Goal: Transaction & Acquisition: Purchase product/service

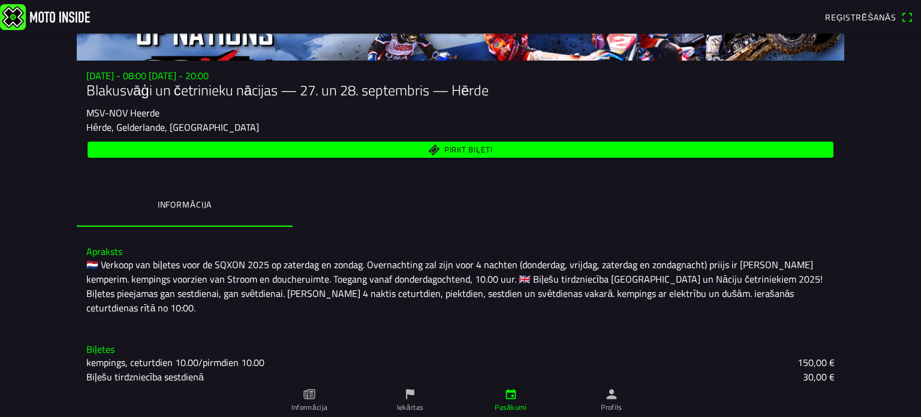
scroll to position [120, 0]
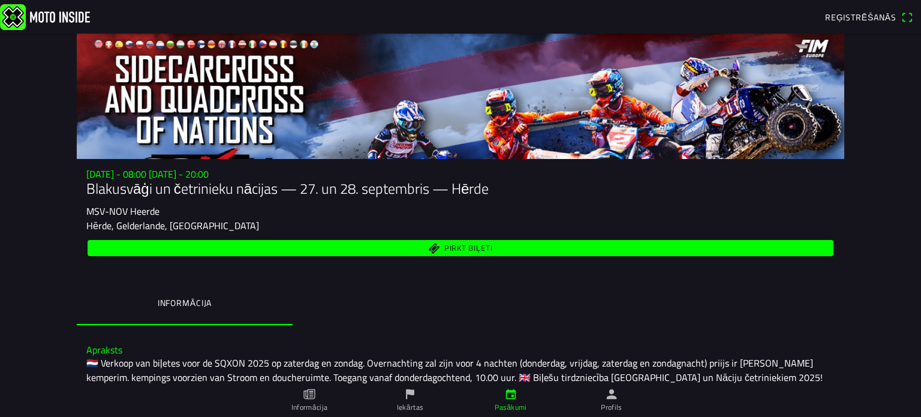
click at [457, 247] on font "Pirkt biļeti" at bounding box center [468, 248] width 49 height 12
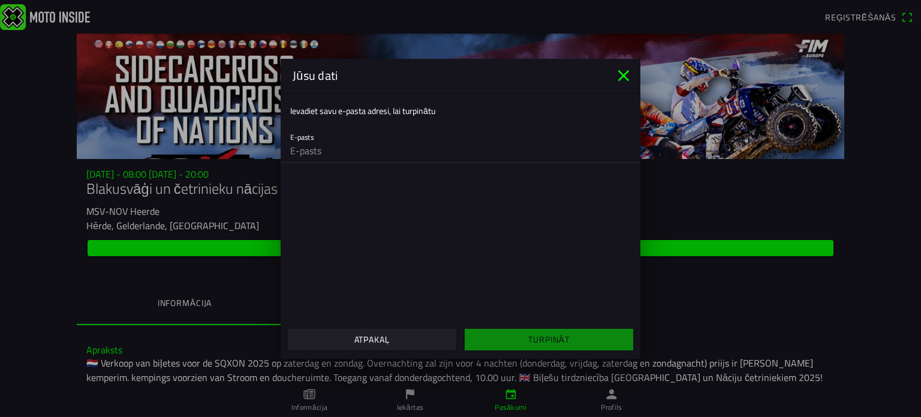
click at [384, 153] on input "email" at bounding box center [460, 150] width 340 height 24
type input "[EMAIL_ADDRESS][DOMAIN_NAME]"
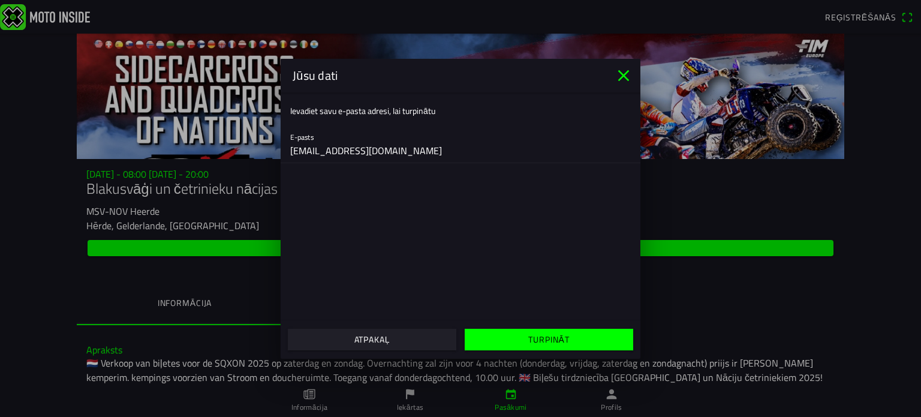
click at [542, 342] on font "Turpināt" at bounding box center [548, 339] width 41 height 13
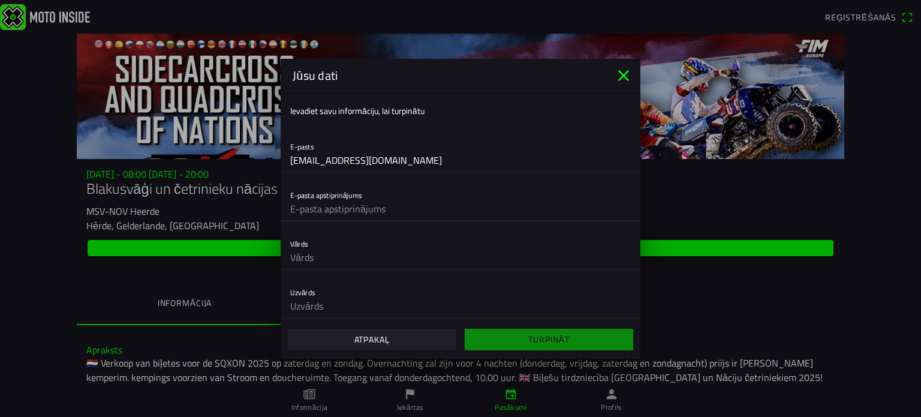
click at [396, 207] on input "text" at bounding box center [460, 209] width 340 height 24
type input "[EMAIL_ADDRESS][DOMAIN_NAME]"
type input "Vilnis"
type input "[PERSON_NAME]"
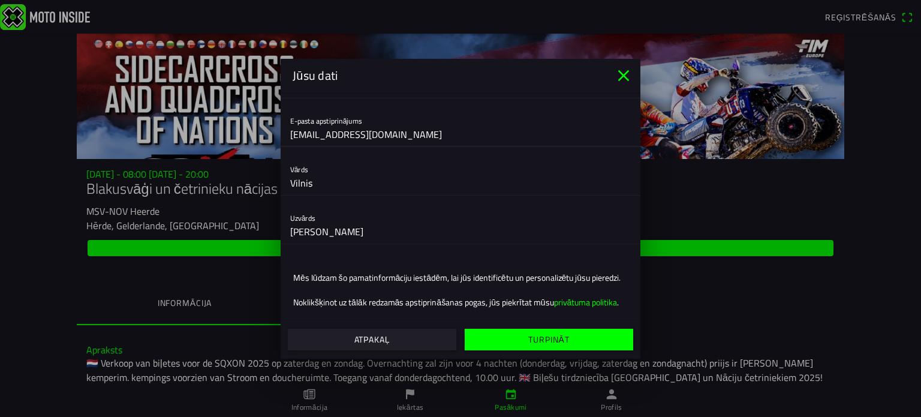
scroll to position [84, 0]
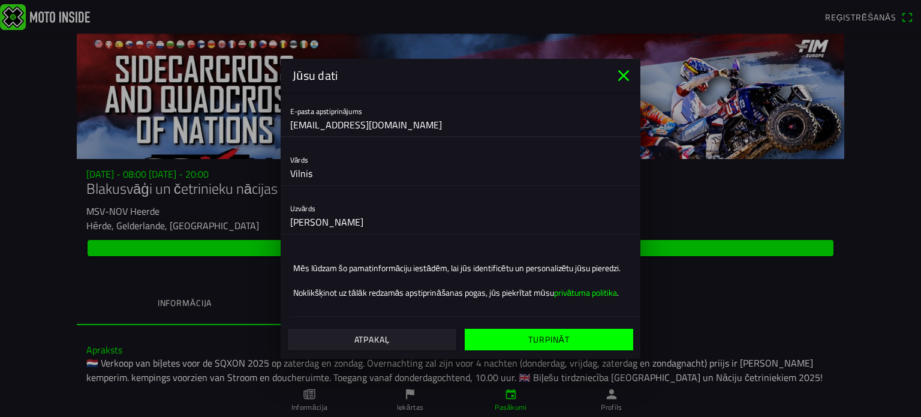
click at [556, 337] on font "Turpināt" at bounding box center [548, 339] width 41 height 13
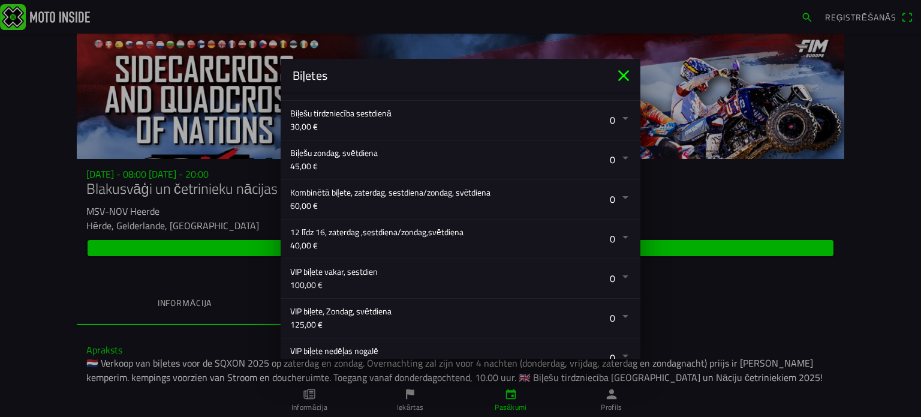
scroll to position [254, 0]
click at [614, 198] on button "button" at bounding box center [465, 201] width 350 height 39
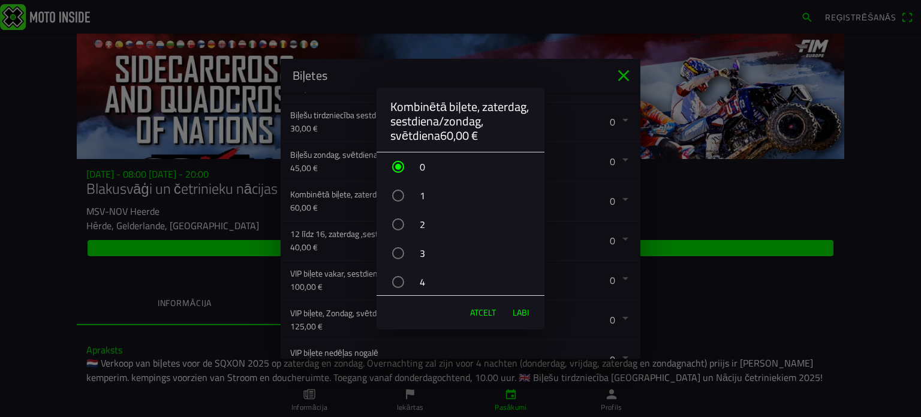
click at [397, 224] on div "button" at bounding box center [398, 224] width 12 height 12
click at [523, 310] on font "Labi" at bounding box center [520, 312] width 16 height 13
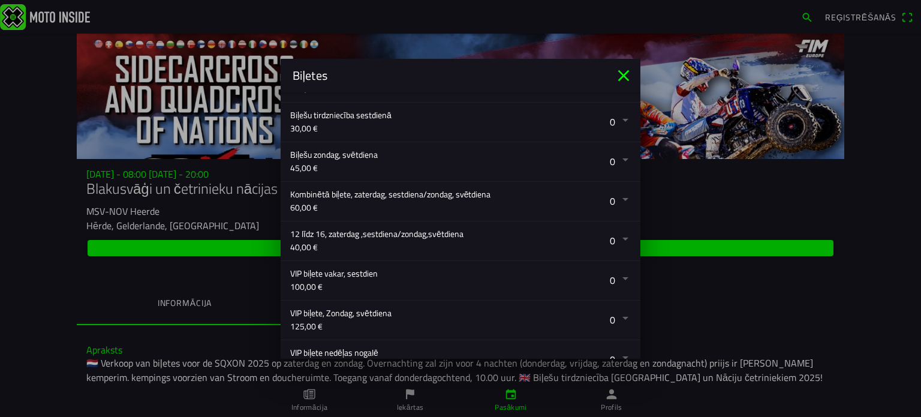
click at [615, 200] on button "button" at bounding box center [465, 201] width 350 height 39
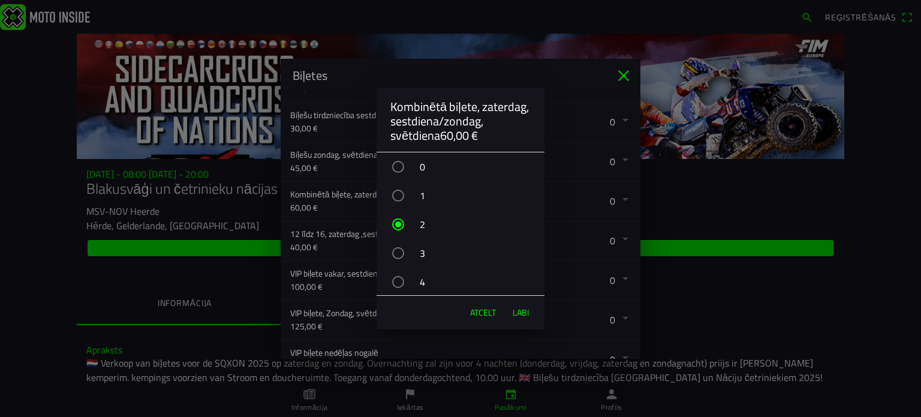
click at [522, 313] on font "Labi" at bounding box center [520, 312] width 16 height 13
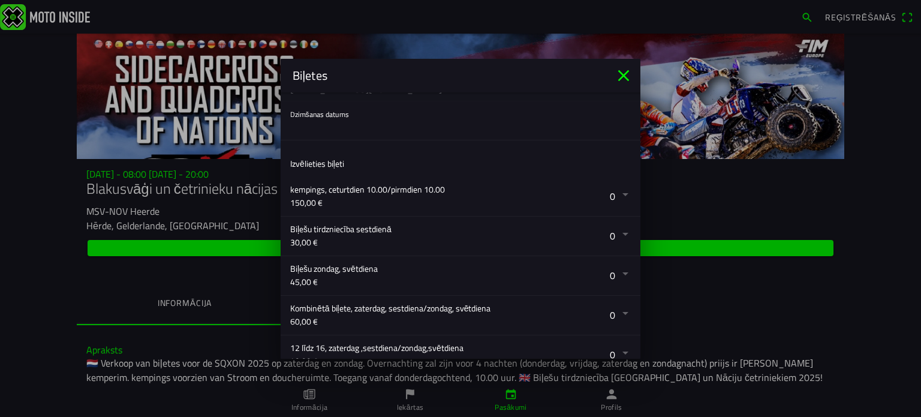
scroll to position [373, 0]
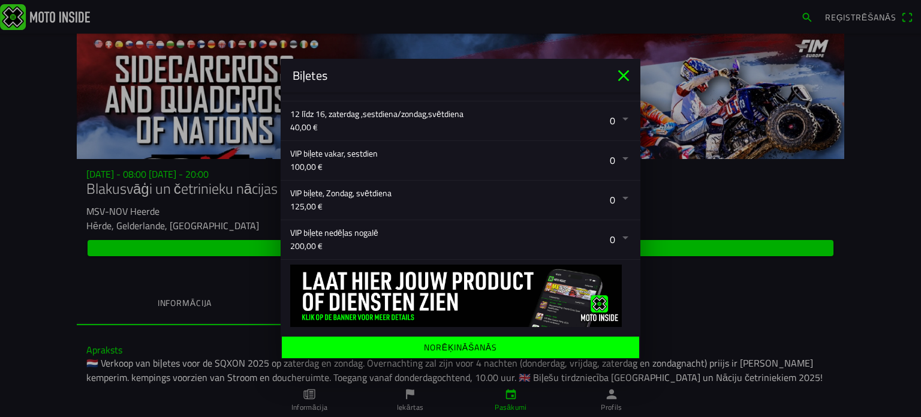
click at [456, 346] on font "Norēķināšanās" at bounding box center [460, 346] width 73 height 13
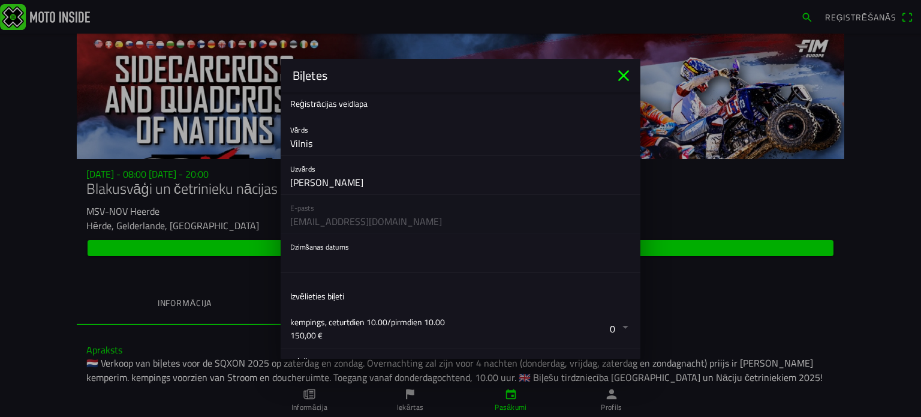
scroll to position [0, 0]
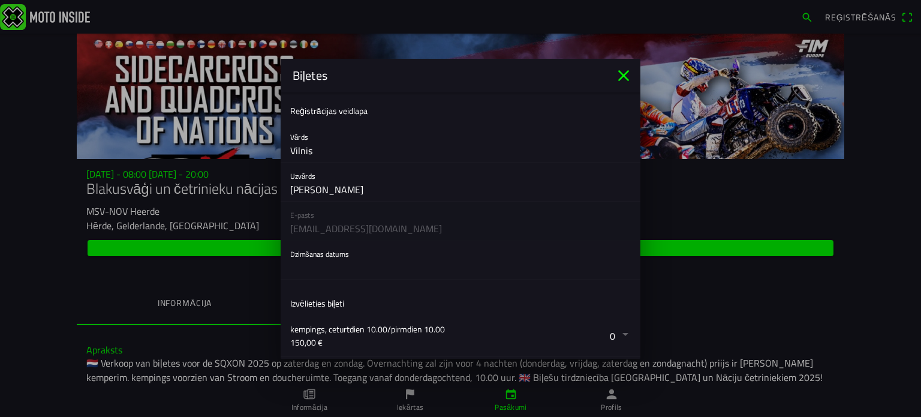
click at [334, 268] on button "button" at bounding box center [465, 260] width 350 height 38
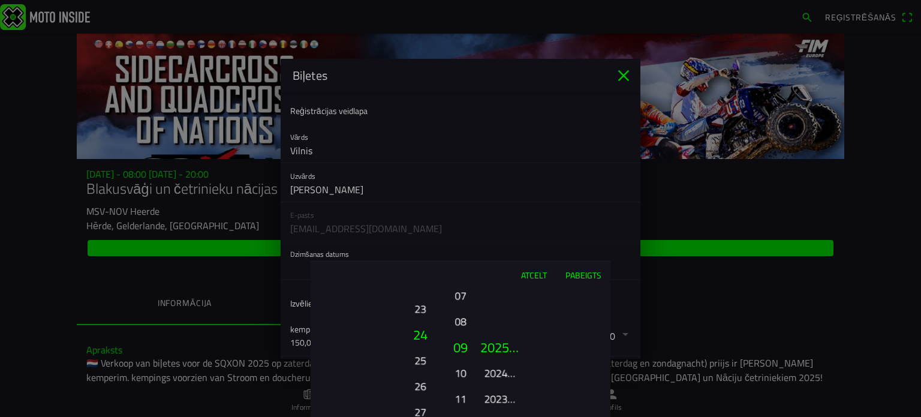
drag, startPoint x: 419, startPoint y: 351, endPoint x: 409, endPoint y: 286, distance: 65.5
click at [409, 286] on div "Atcelt Pabeigts 01 02 03 04 05 06 07 08 09 10 11 12 13 14 15 16 17 18 19 20 21 …" at bounding box center [460, 339] width 300 height 156
drag, startPoint x: 418, startPoint y: 372, endPoint x: 427, endPoint y: 297, distance: 76.1
click at [427, 331] on button "27" at bounding box center [420, 344] width 41 height 26
click at [426, 371] on button "30" at bounding box center [419, 372] width 33 height 21
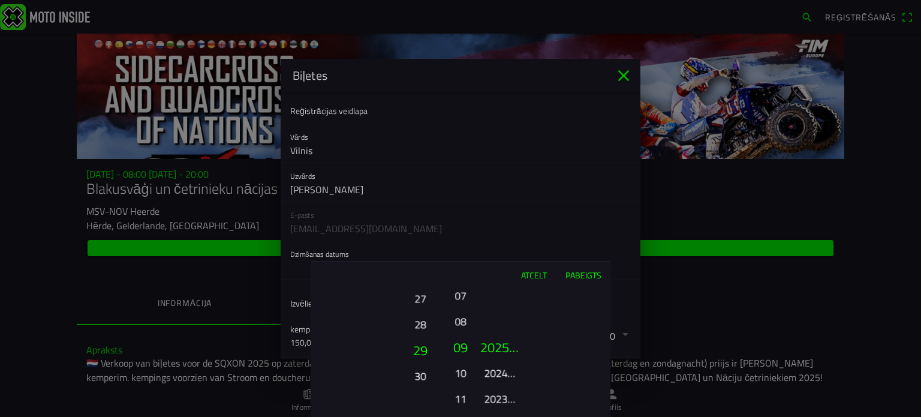
drag, startPoint x: 421, startPoint y: 361, endPoint x: 432, endPoint y: 430, distance: 69.1
click at [432, 416] on html "Reģistrēšanās Sv., 27. sept. - 08:00 - Sv., 28. sept. - 20:00 Blakusvāģi un čet…" at bounding box center [460, 208] width 921 height 417
drag, startPoint x: 408, startPoint y: 335, endPoint x: 405, endPoint y: 376, distance: 40.8
click at [418, 416] on html "Reģistrēšanās Sv., 27. sept. - 08:00 - Sv., 28. sept. - 20:00 Blakusvāģi un čet…" at bounding box center [460, 208] width 921 height 417
drag, startPoint x: 412, startPoint y: 337, endPoint x: 409, endPoint y: 372, distance: 34.3
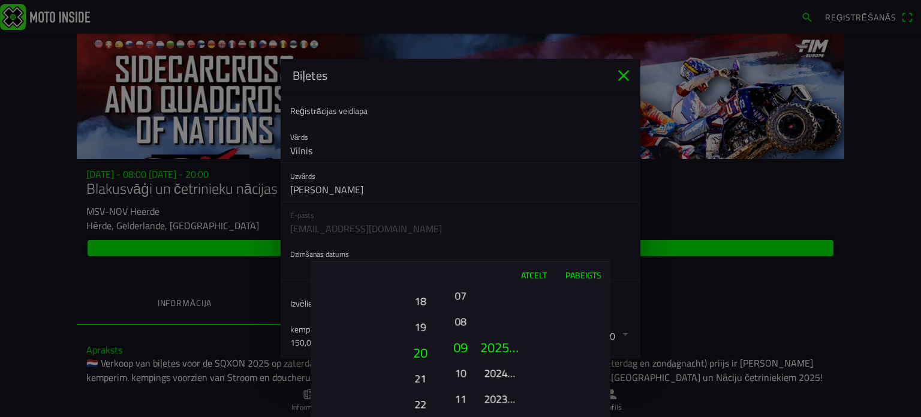
click at [411, 416] on html "Reģistrēšanās Sv., 27. sept. - 08:00 - Sv., 28. sept. - 20:00 Blakusvāģi un čet…" at bounding box center [460, 208] width 921 height 417
drag, startPoint x: 408, startPoint y: 322, endPoint x: 410, endPoint y: 430, distance: 107.9
click at [410, 416] on html "Reģistrēšanās Sv., 27. sept. - 08:00 - Sv., 28. sept. - 20:00 Blakusvāģi un čet…" at bounding box center [460, 208] width 921 height 417
drag, startPoint x: 408, startPoint y: 344, endPoint x: 417, endPoint y: 405, distance: 61.3
click at [417, 416] on html "Reģistrēšanās Sv., 27. sept. - 08:00 - Sv., 28. sept. - 20:00 Blakusvāģi un čet…" at bounding box center [460, 208] width 921 height 417
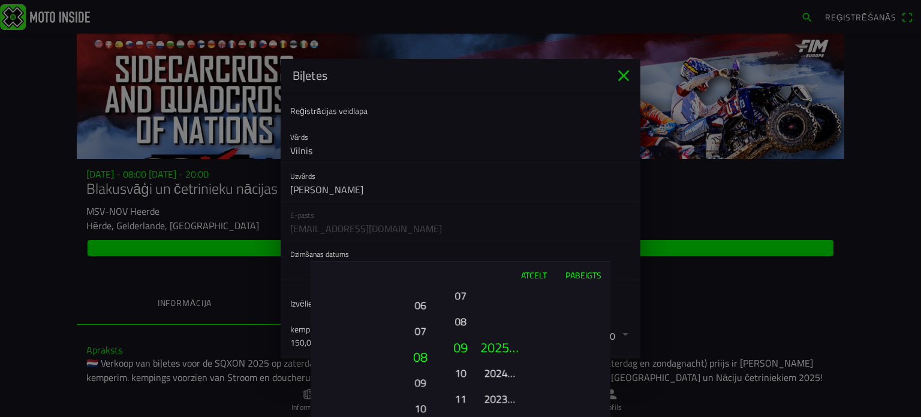
drag, startPoint x: 414, startPoint y: 328, endPoint x: 420, endPoint y: 390, distance: 61.4
click at [420, 390] on font "09" at bounding box center [419, 382] width 11 height 17
drag, startPoint x: 422, startPoint y: 319, endPoint x: 436, endPoint y: 338, distance: 23.1
click at [436, 338] on button "06" at bounding box center [420, 340] width 41 height 26
click at [420, 321] on font "07" at bounding box center [419, 321] width 11 height 17
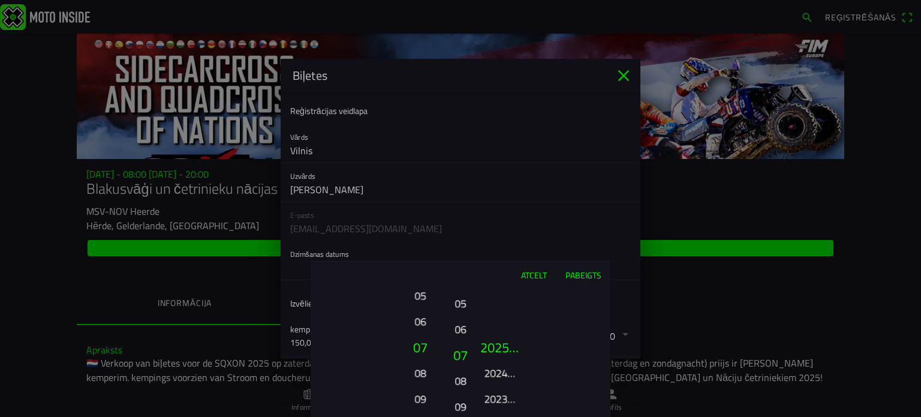
drag, startPoint x: 461, startPoint y: 312, endPoint x: 460, endPoint y: 394, distance: 82.1
click at [460, 391] on button "08" at bounding box center [460, 380] width 17 height 21
drag, startPoint x: 458, startPoint y: 322, endPoint x: 463, endPoint y: 356, distance: 34.5
click at [463, 356] on font "04" at bounding box center [460, 355] width 14 height 20
drag, startPoint x: 463, startPoint y: 356, endPoint x: 466, endPoint y: 279, distance: 77.4
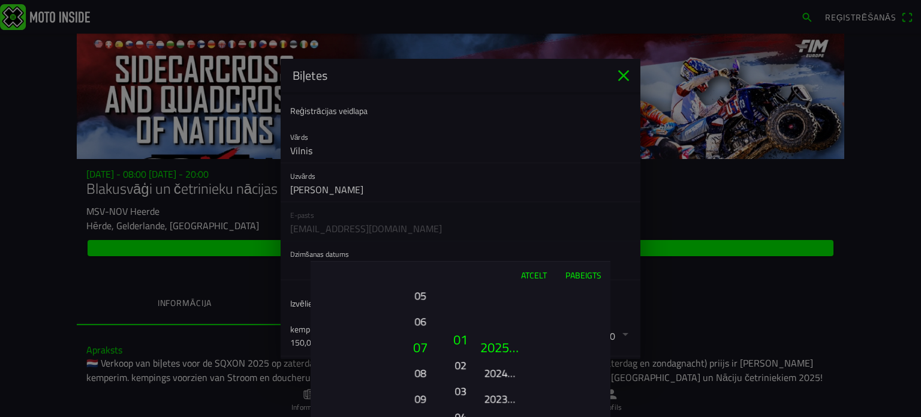
click at [466, 280] on div "Atcelt Pabeigts 01 02 03 04 05 06 07 08 09 10 11 12 13 14 15 16 17 18 19 20 21 …" at bounding box center [460, 339] width 300 height 156
drag, startPoint x: 461, startPoint y: 330, endPoint x: 463, endPoint y: 355, distance: 25.2
click at [463, 351] on button "04" at bounding box center [460, 338] width 20 height 26
drag, startPoint x: 464, startPoint y: 354, endPoint x: 463, endPoint y: 316, distance: 37.8
click at [464, 327] on font "02" at bounding box center [459, 329] width 11 height 17
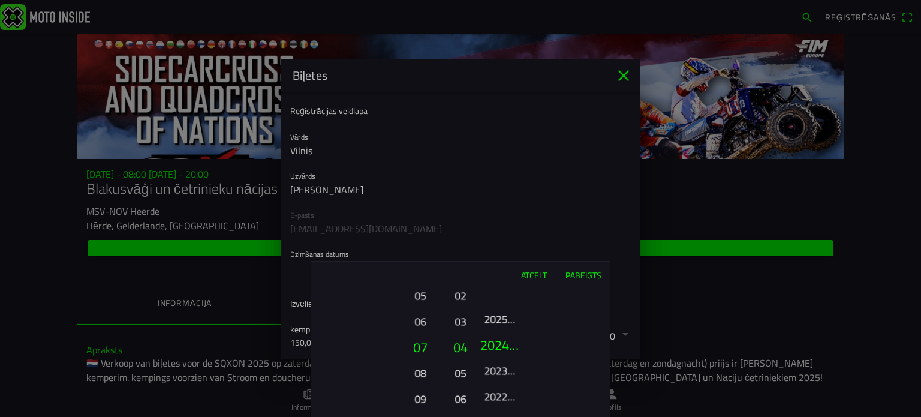
drag, startPoint x: 506, startPoint y: 363, endPoint x: 511, endPoint y: 309, distance: 54.2
click at [511, 309] on ion-picker-column "2025. gadā 2024. gadā 2023. gadā 2022. gadā 2021. gadā 2020. gadā 2019. gadā 20…" at bounding box center [542, 352] width 135 height 129
drag, startPoint x: 511, startPoint y: 368, endPoint x: 513, endPoint y: 315, distance: 52.8
click at [513, 365] on font "2021. gadā" at bounding box center [509, 373] width 50 height 17
drag, startPoint x: 507, startPoint y: 369, endPoint x: 517, endPoint y: 311, distance: 58.9
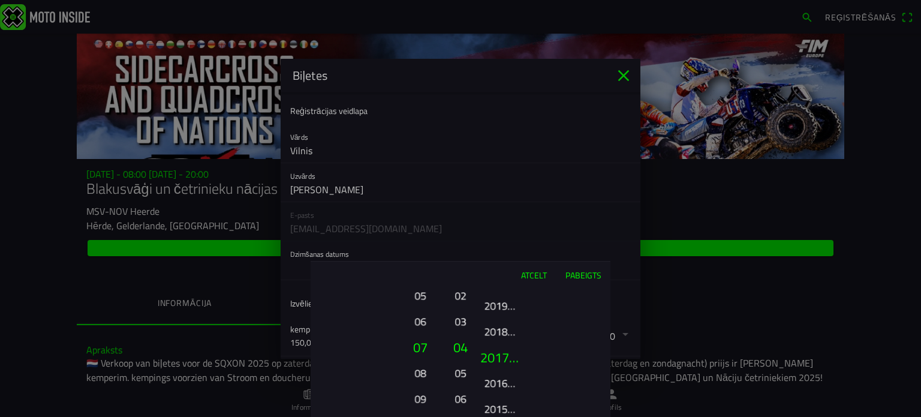
click at [515, 322] on ion-picker-column "2025. gadā 2024. gadā 2023. gadā 2022. gadā 2021. gadā 2020. gadā 2019. gadā 20…" at bounding box center [542, 352] width 135 height 129
drag, startPoint x: 511, startPoint y: 390, endPoint x: 503, endPoint y: 318, distance: 73.0
click at [504, 371] on button "2011. gadā" at bounding box center [500, 381] width 33 height 21
drag, startPoint x: 512, startPoint y: 372, endPoint x: 520, endPoint y: 282, distance: 90.2
click at [521, 287] on div "Atcelt Pabeigts 01 02 03 04 05 06 07 08 09 10 11 12 13 14 15 16 17 18 19 20 21 …" at bounding box center [460, 339] width 300 height 156
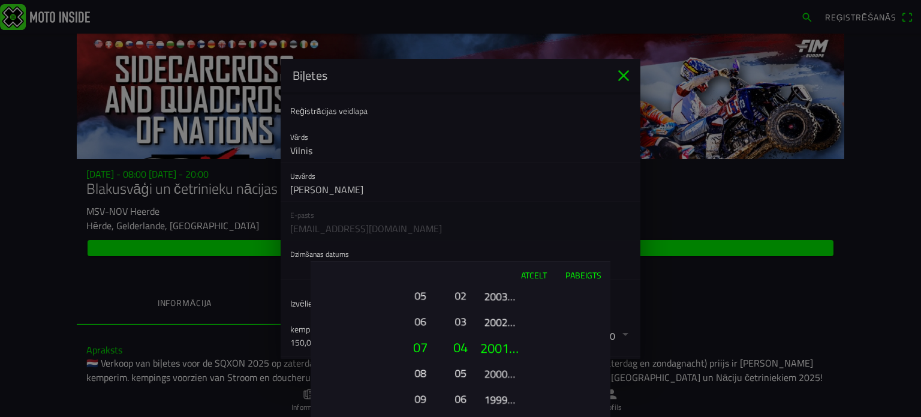
drag, startPoint x: 508, startPoint y: 370, endPoint x: 513, endPoint y: 282, distance: 87.6
click at [515, 365] on font "2000. gadā" at bounding box center [509, 373] width 50 height 17
drag, startPoint x: 505, startPoint y: 376, endPoint x: 518, endPoint y: 301, distance: 76.1
click at [519, 307] on ion-picker-column "2025. gadā 2024. gadā 2023. gadā 2022. gadā 2021. gadā 2020. gadā 2019. gadā 20…" at bounding box center [542, 352] width 135 height 129
drag, startPoint x: 507, startPoint y: 372, endPoint x: 511, endPoint y: 299, distance: 72.6
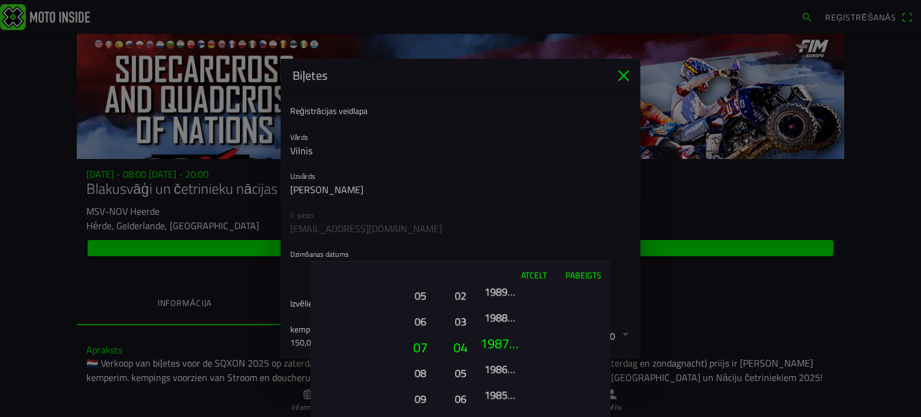
click at [511, 312] on ion-picker-column "2025. gadā 2024. gadā 2023. gadā 2022. gadā 2021. gadā 2020. gadā 2019. gadā 20…" at bounding box center [542, 352] width 135 height 129
drag, startPoint x: 505, startPoint y: 368, endPoint x: 513, endPoint y: 299, distance: 69.4
click at [518, 309] on ion-picker-column "2025. gadā 2024. gadā 2023. gadā 2022. gadā 2021. gadā 2020. gadā 2019. gadā 20…" at bounding box center [542, 352] width 135 height 129
drag, startPoint x: 503, startPoint y: 391, endPoint x: 497, endPoint y: 320, distance: 71.0
click at [509, 340] on font "1975. gadā" at bounding box center [511, 350] width 62 height 20
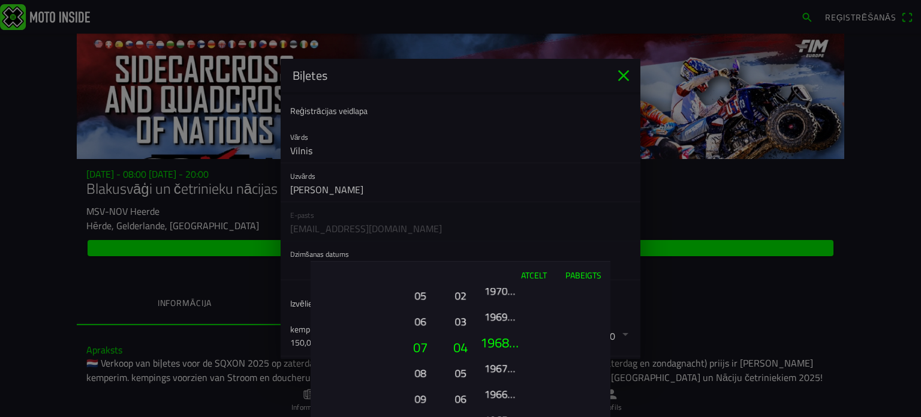
drag, startPoint x: 504, startPoint y: 385, endPoint x: 509, endPoint y: 329, distance: 56.6
click at [509, 329] on ion-picker-column "2025. gadā 2024. gadā 2023. gadā 2022. gadā 2021. gadā 2020. gadā 2019. gadā 20…" at bounding box center [542, 352] width 135 height 129
click at [501, 325] on font "1968. gadā" at bounding box center [509, 321] width 50 height 17
click at [584, 273] on font "Pabeigts" at bounding box center [583, 275] width 36 height 13
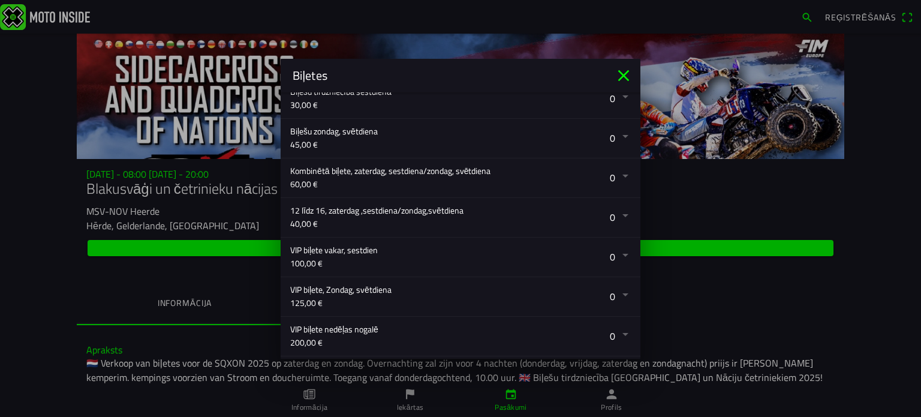
scroll to position [279, 0]
click at [618, 174] on button "button" at bounding box center [465, 178] width 350 height 39
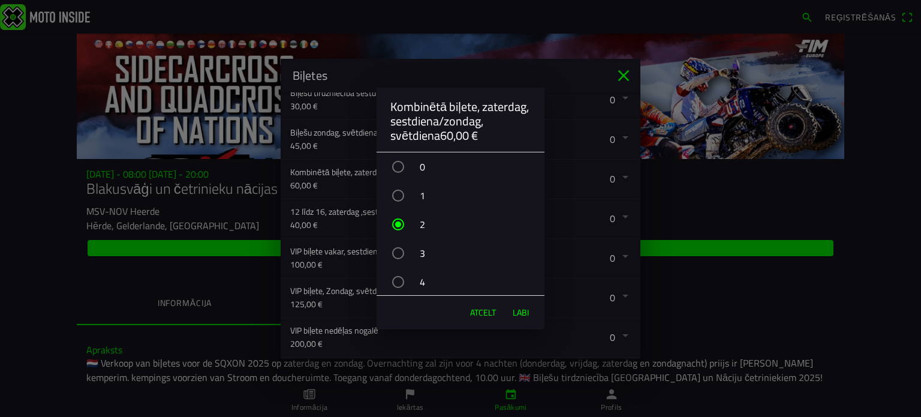
click at [521, 311] on font "Labi" at bounding box center [520, 312] width 16 height 13
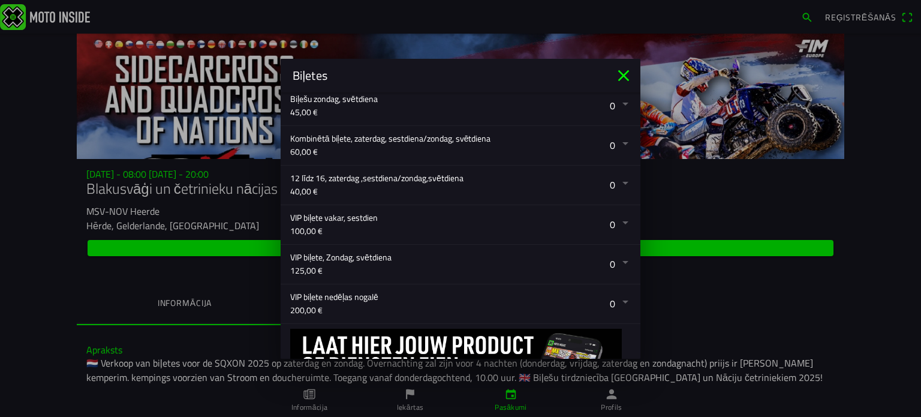
scroll to position [399, 0]
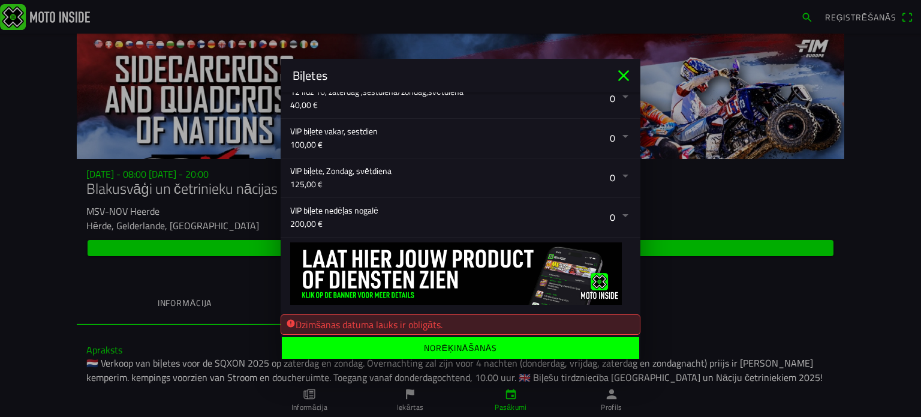
click at [448, 347] on font "Norēķināšanās" at bounding box center [460, 346] width 73 height 13
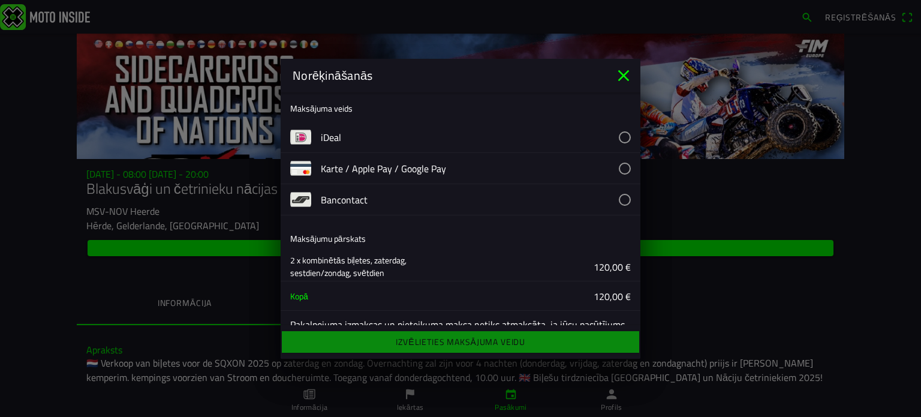
scroll to position [0, 0]
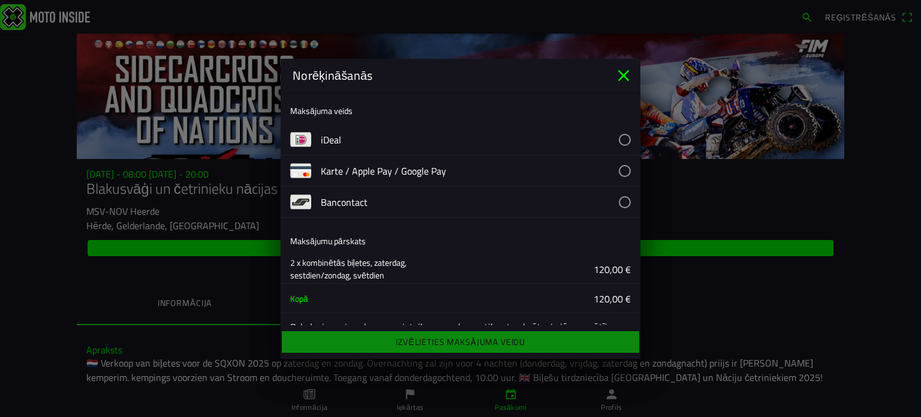
click at [623, 171] on button "button" at bounding box center [480, 170] width 319 height 31
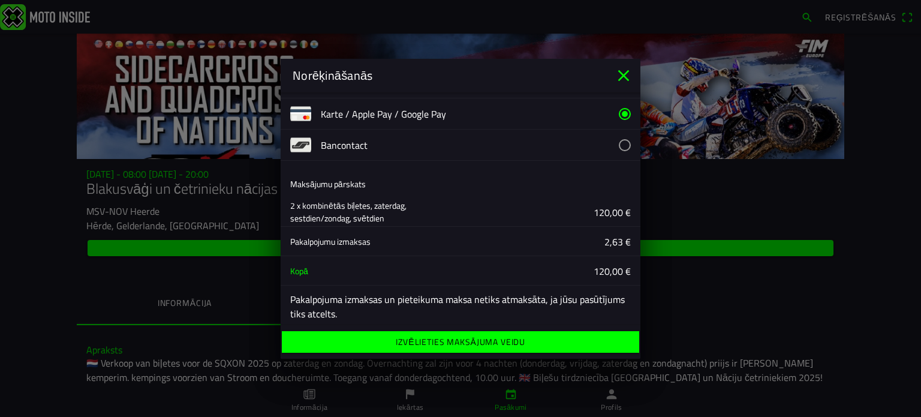
scroll to position [60, 0]
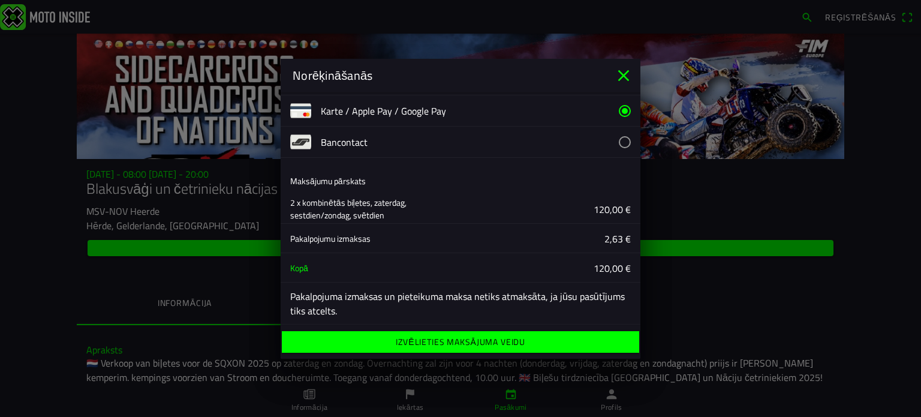
click at [463, 341] on font "Izvēlieties maksājuma veidu" at bounding box center [460, 341] width 129 height 13
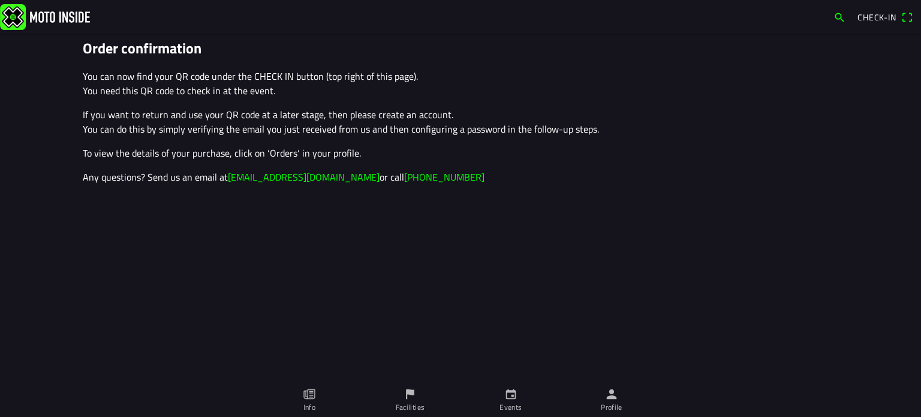
click at [882, 17] on span "Check-in" at bounding box center [876, 17] width 39 height 13
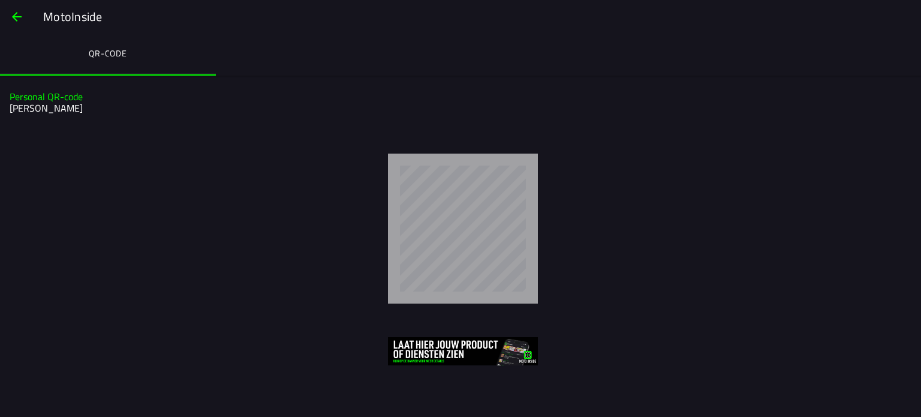
click at [22, 16] on span "button" at bounding box center [17, 16] width 14 height 29
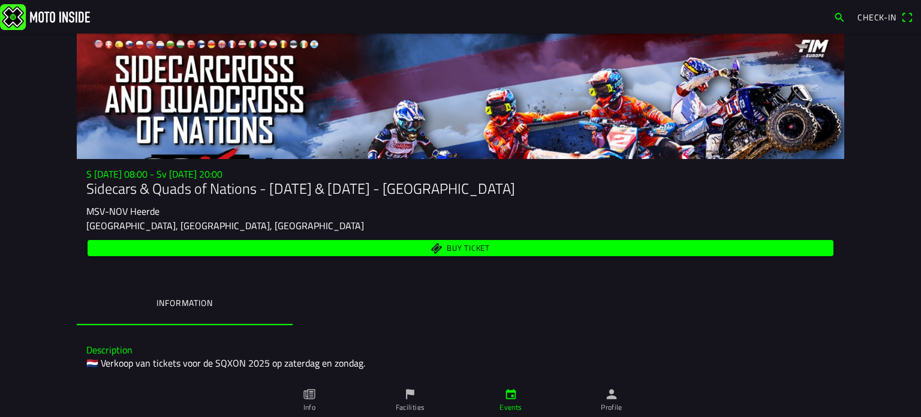
click at [465, 251] on span "Buy ticket" at bounding box center [468, 249] width 43 height 8
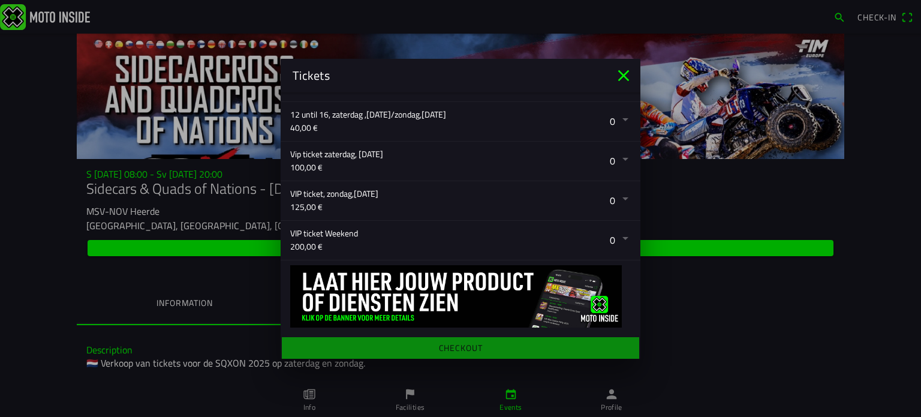
scroll to position [376, 0]
click at [623, 73] on icon "close" at bounding box center [623, 75] width 19 height 19
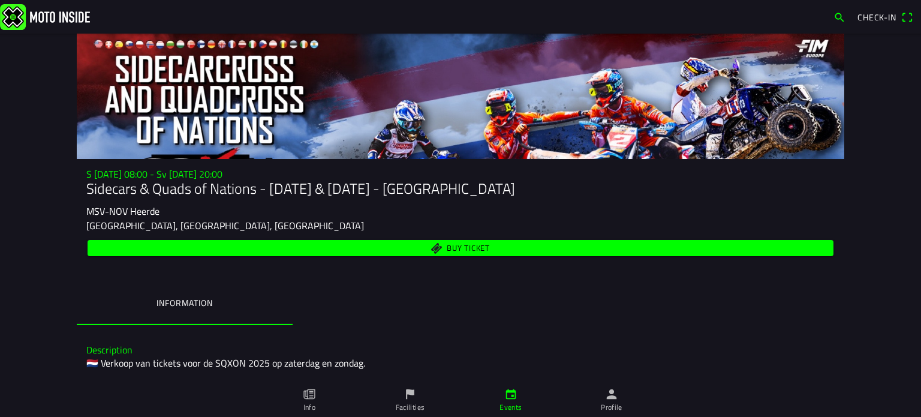
click at [402, 401] on link "Facilities" at bounding box center [410, 400] width 101 height 34
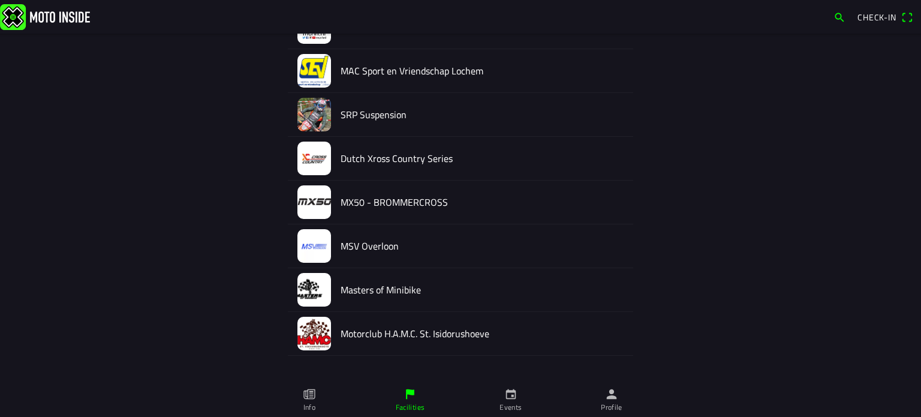
scroll to position [2892, 0]
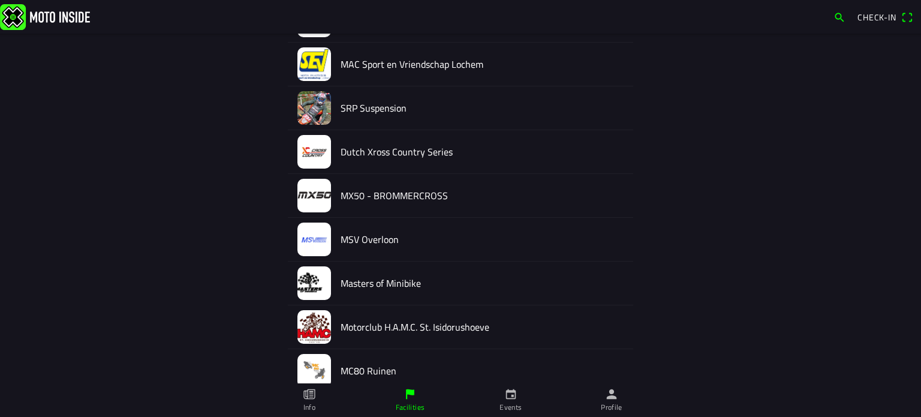
click at [510, 395] on icon "calendar" at bounding box center [510, 393] width 13 height 13
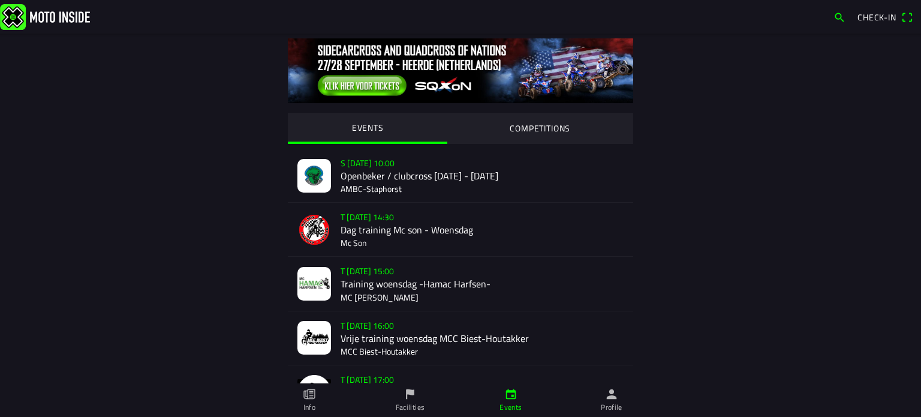
click at [0, 0] on slot "COMPETITIONS" at bounding box center [0, 0] width 0 height 0
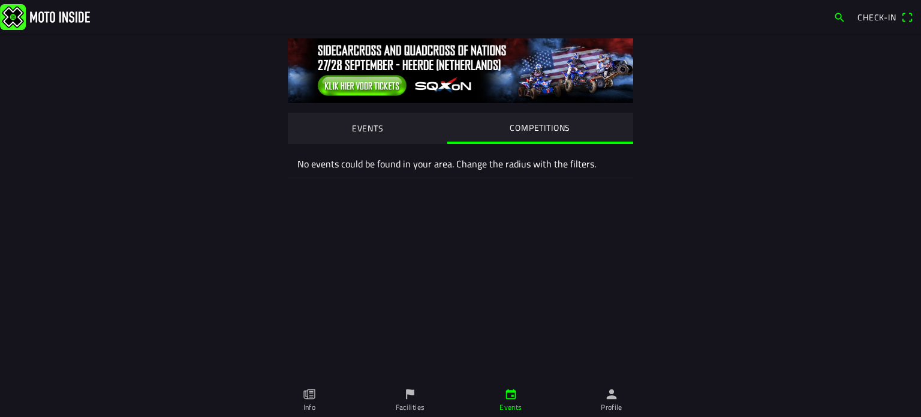
click at [0, 0] on slot "EVENTS" at bounding box center [0, 0] width 0 height 0
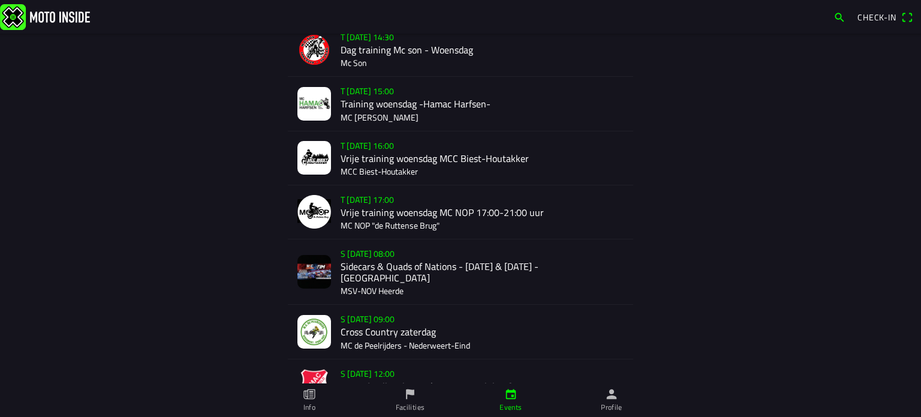
scroll to position [240, 0]
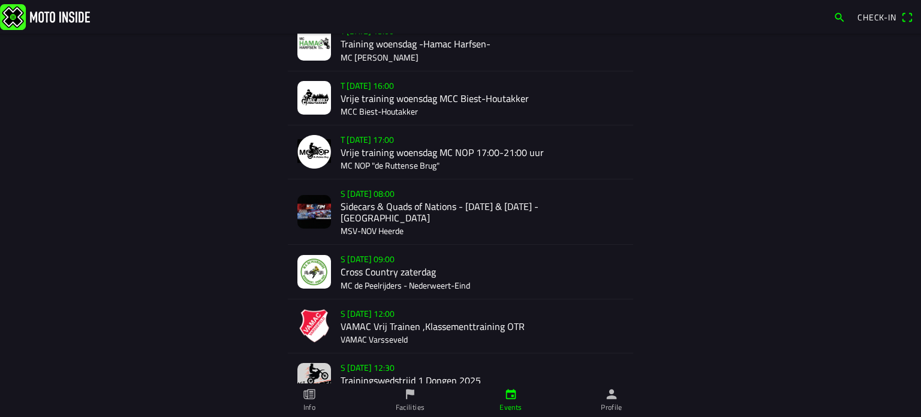
click at [366, 210] on div "S [DATE] 08:00 Sidecars & Quads of Nations - [DATE] & [DATE] - Heerde MSV-NOV H…" at bounding box center [481, 211] width 283 height 65
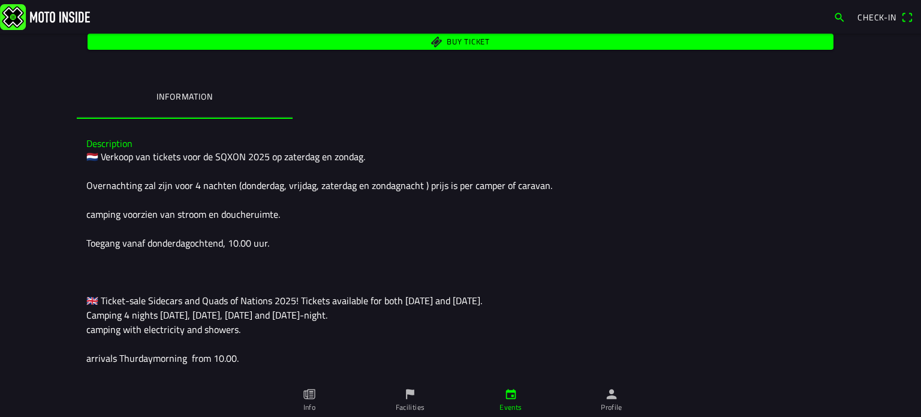
scroll to position [352, 0]
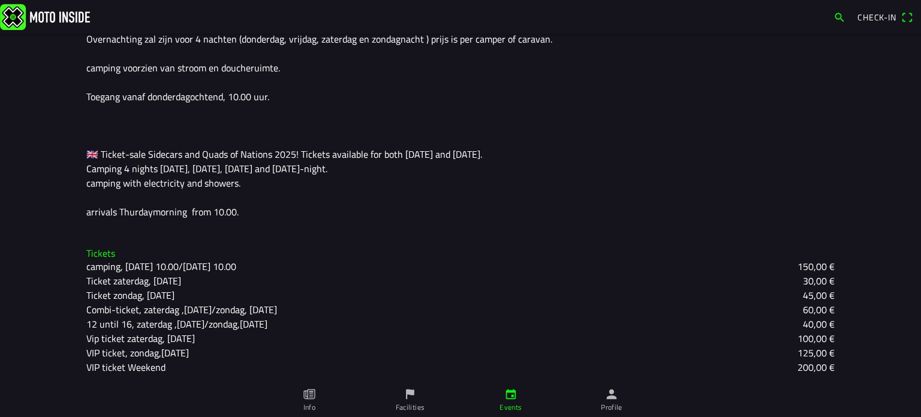
click at [315, 396] on icon "paper" at bounding box center [309, 393] width 13 height 13
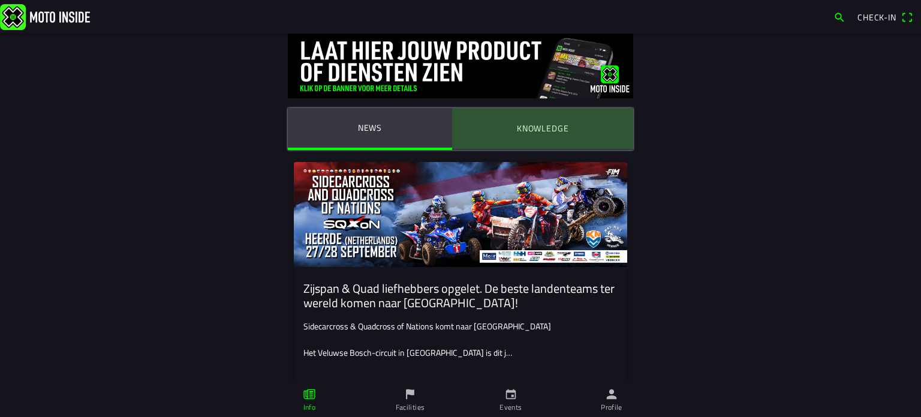
click at [538, 125] on ion-label "Knowledge" at bounding box center [543, 128] width 52 height 13
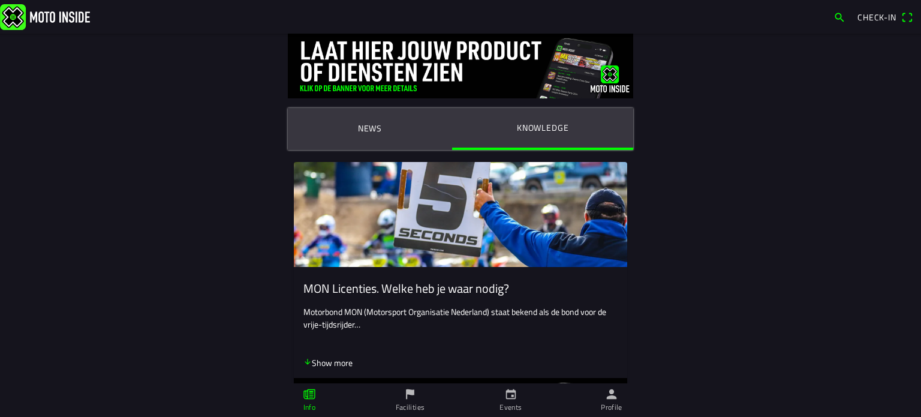
click at [358, 132] on ion-label "News" at bounding box center [370, 128] width 24 height 13
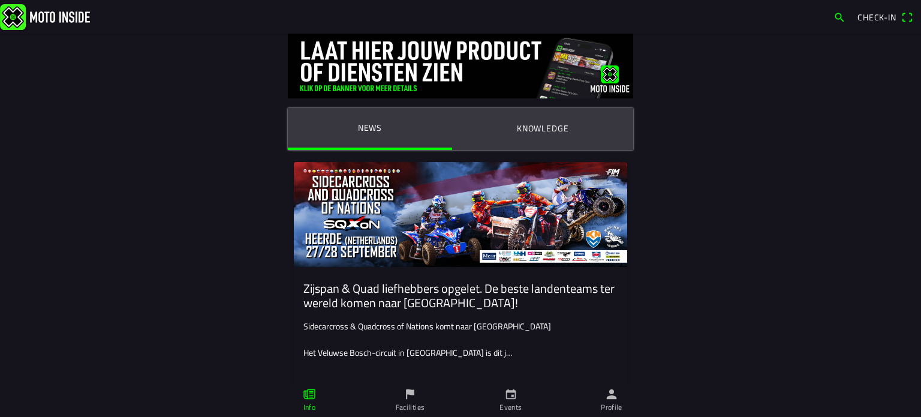
click at [309, 393] on icon "paper" at bounding box center [309, 393] width 13 height 13
click at [504, 394] on icon "calendar" at bounding box center [510, 393] width 13 height 13
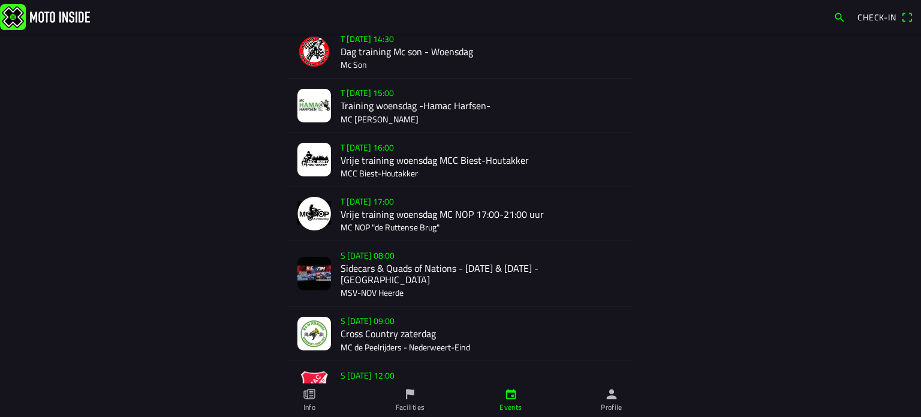
scroll to position [180, 0]
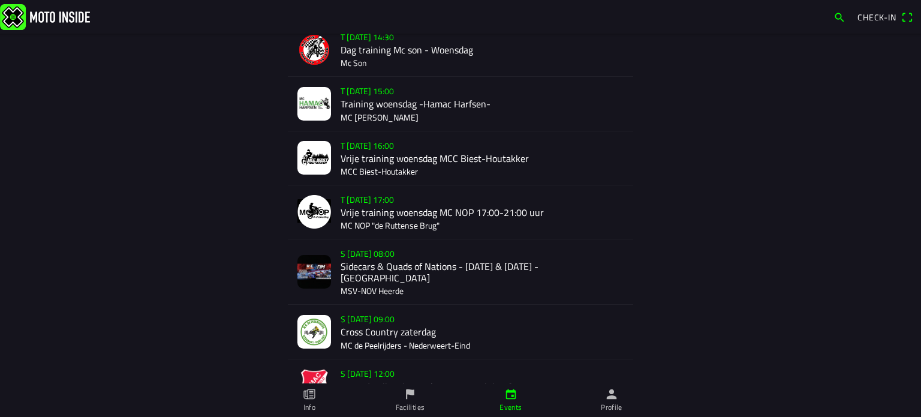
click at [375, 273] on div "S [DATE] 08:00 Sidecars & Quads of Nations - [DATE] & [DATE] - Heerde MSV-NOV H…" at bounding box center [481, 271] width 283 height 65
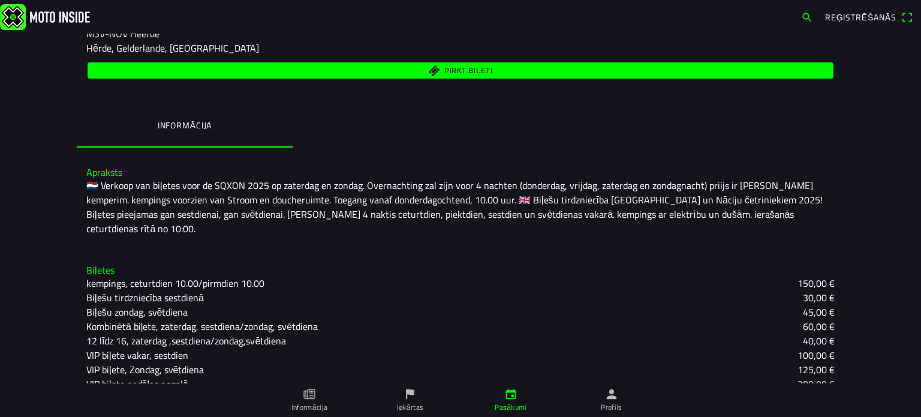
scroll to position [180, 0]
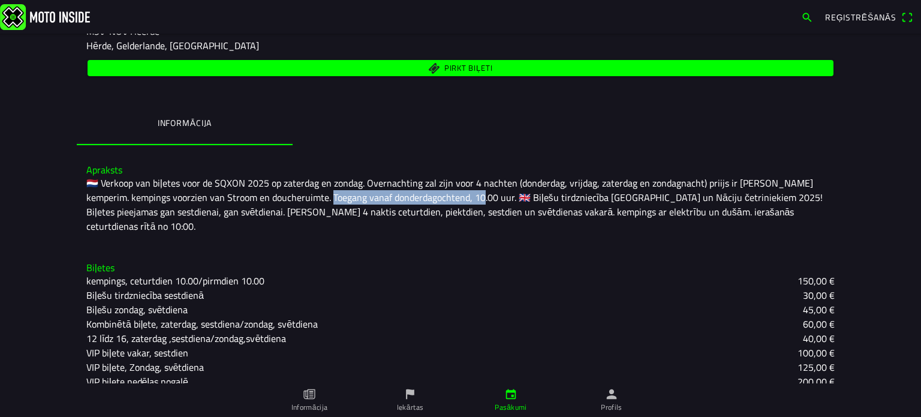
drag, startPoint x: 276, startPoint y: 196, endPoint x: 424, endPoint y: 197, distance: 147.4
click at [424, 197] on font "🇳🇱 Verkoop van biļetes voor de SQXON 2025 op zaterdag en zondag. Overnachting z…" at bounding box center [455, 205] width 738 height 58
copy font "Toegang vanaf donderdagochtend, 10"
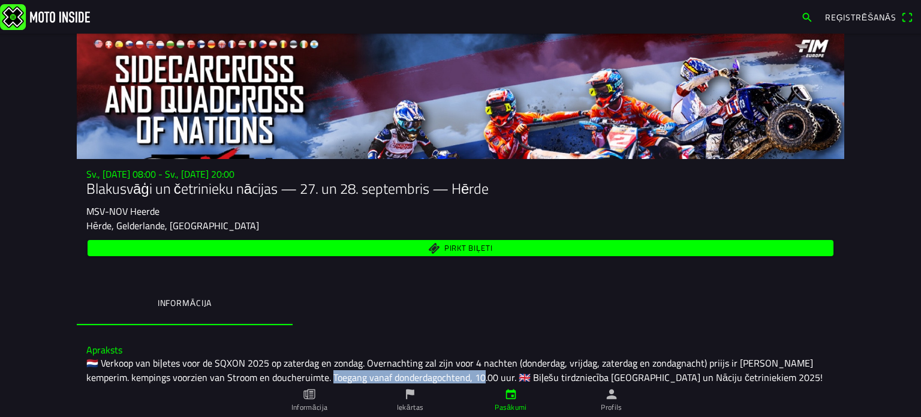
scroll to position [0, 0]
click at [882, 16] on font "Reģistrēšanās" at bounding box center [860, 17] width 71 height 13
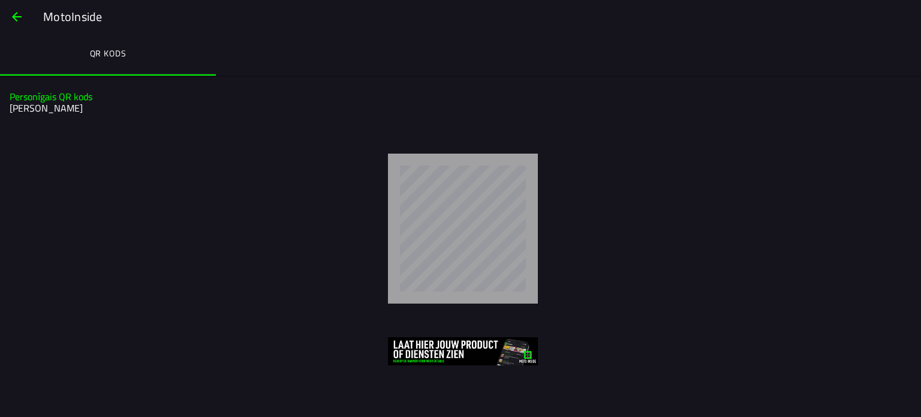
click at [17, 14] on span "button" at bounding box center [17, 16] width 14 height 29
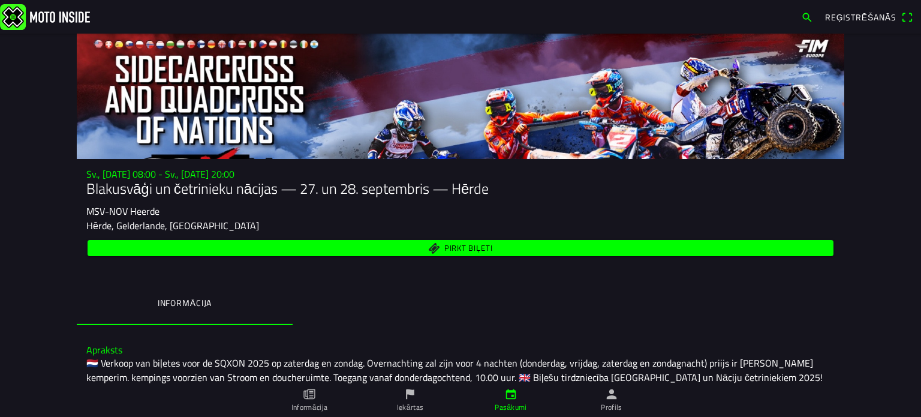
click at [14, 16] on img at bounding box center [45, 17] width 90 height 26
